Goal: Information Seeking & Learning: Learn about a topic

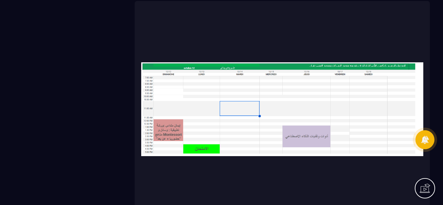
scroll to position [2709, 0]
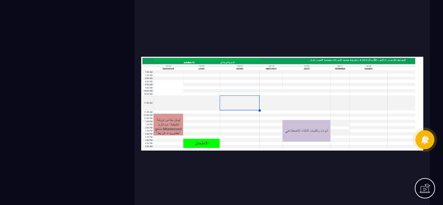
click at [174, 128] on img at bounding box center [282, 103] width 282 height 197
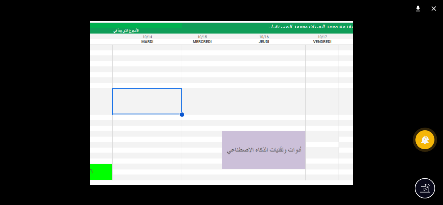
scroll to position [2742, 0]
click at [204, 204] on div at bounding box center [221, 102] width 443 height 205
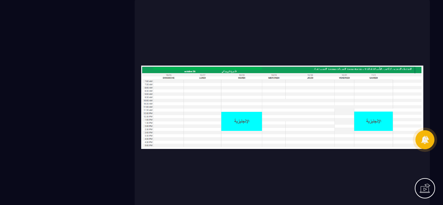
scroll to position [3038, 0]
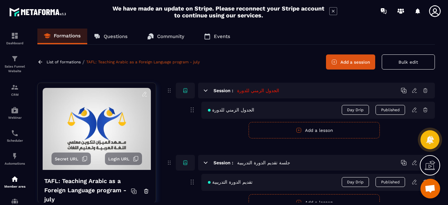
scroll to position [173, 0]
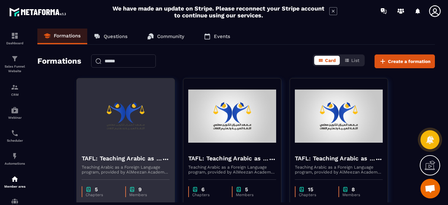
click at [129, 134] on img at bounding box center [126, 116] width 88 height 66
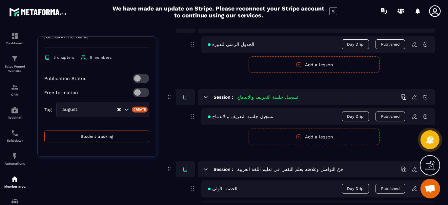
scroll to position [173, 0]
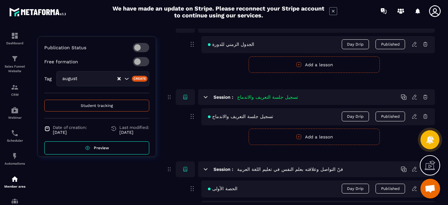
click at [95, 146] on span "Preview" at bounding box center [101, 148] width 15 height 5
